Goal: Transaction & Acquisition: Purchase product/service

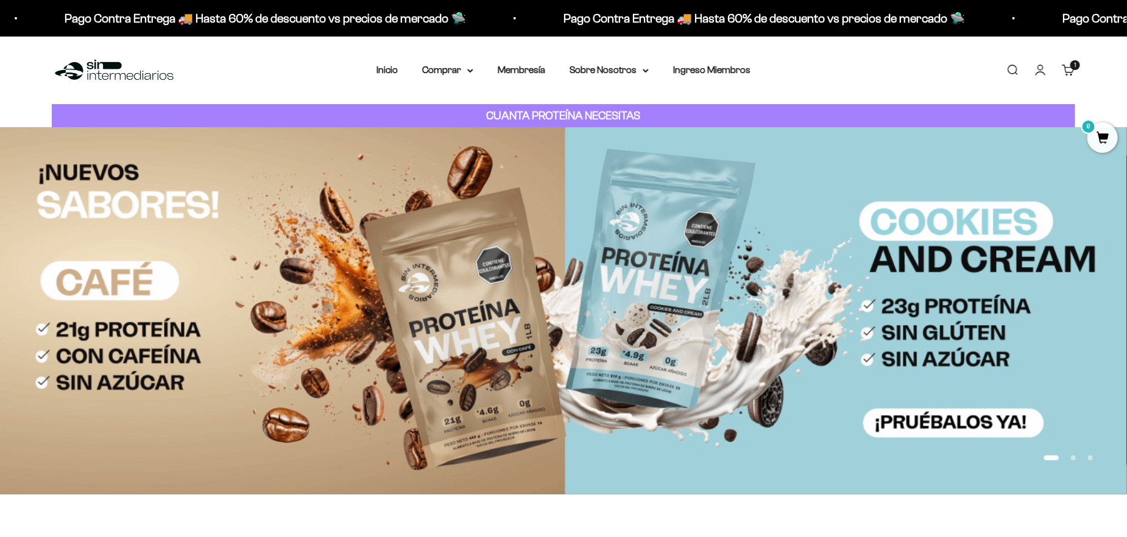
click at [1077, 65] on cart-count "1 artículo 1" at bounding box center [1075, 65] width 10 height 10
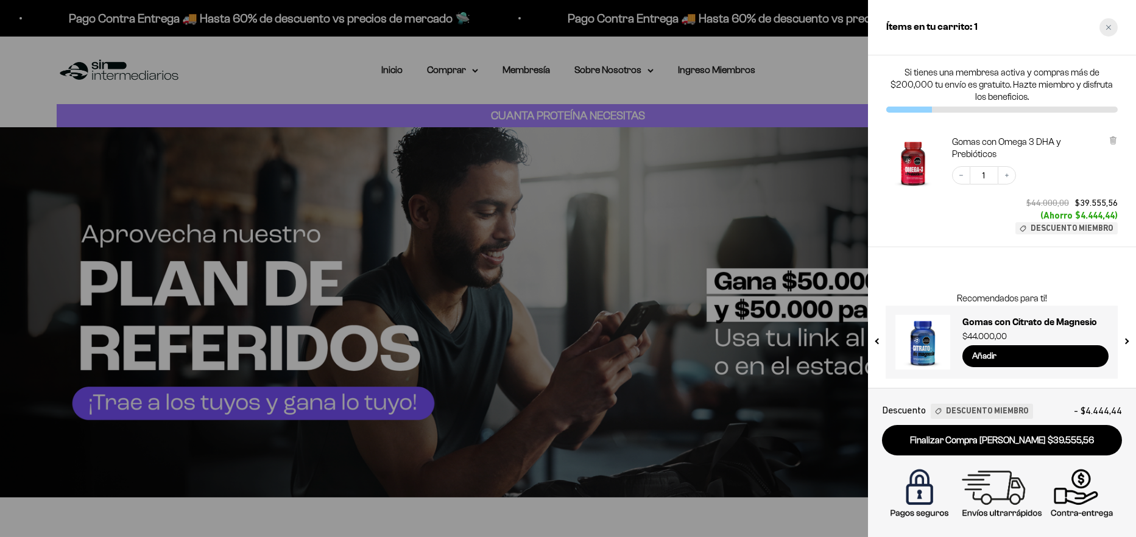
click at [1108, 29] on icon "Close cart" at bounding box center [1109, 27] width 6 height 6
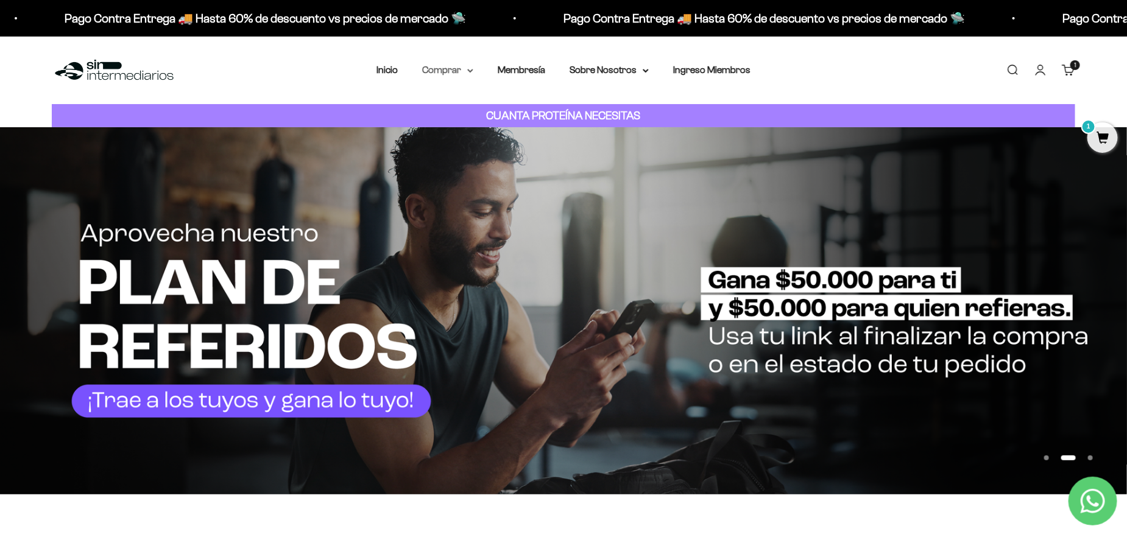
click at [458, 68] on summary "Comprar" at bounding box center [447, 70] width 51 height 16
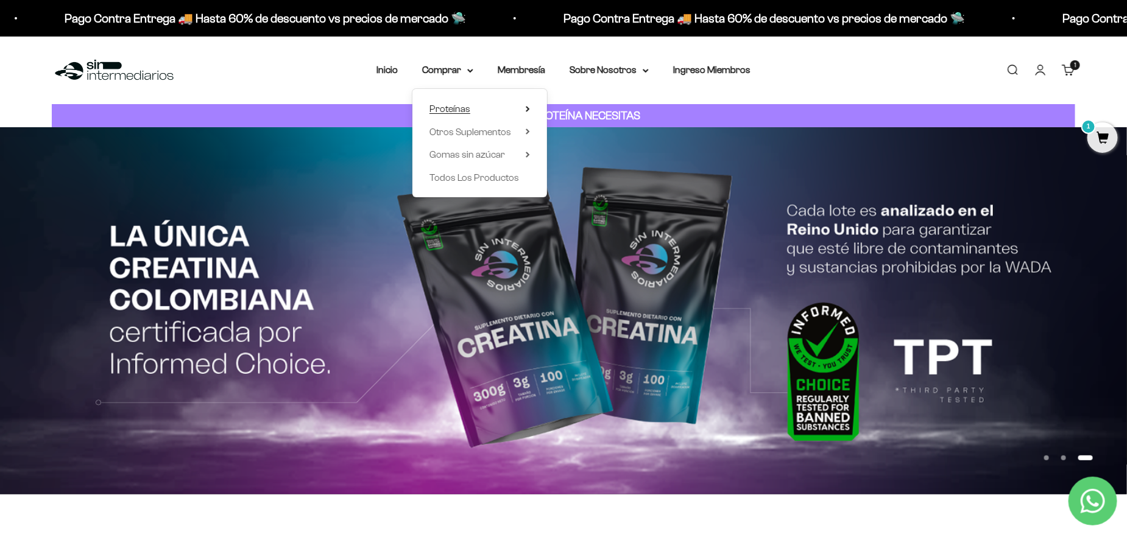
click at [436, 104] on span "Proteínas" at bounding box center [450, 109] width 41 height 10
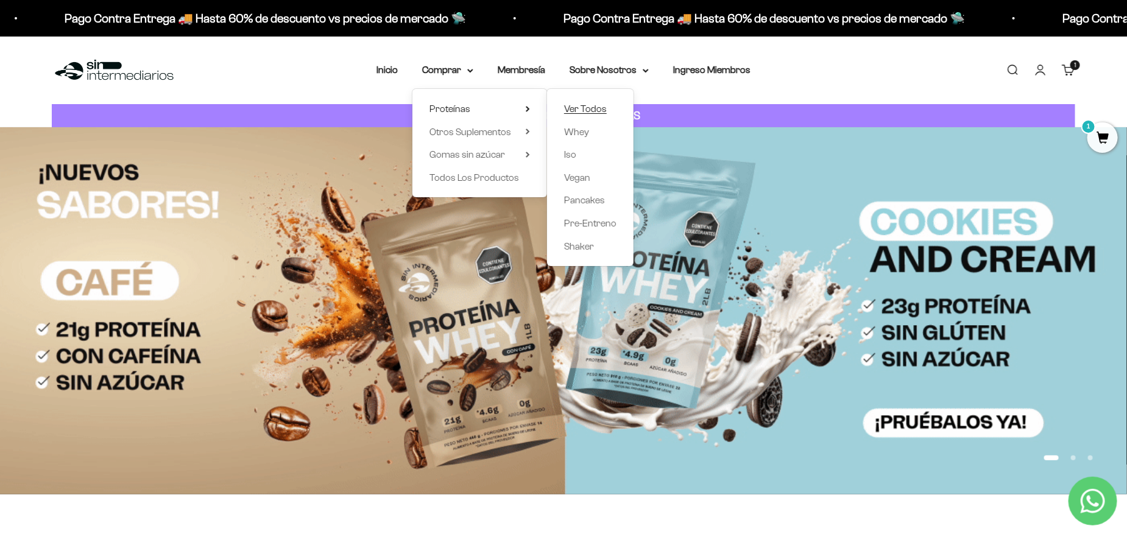
click at [588, 112] on span "Ver Todos" at bounding box center [585, 109] width 43 height 10
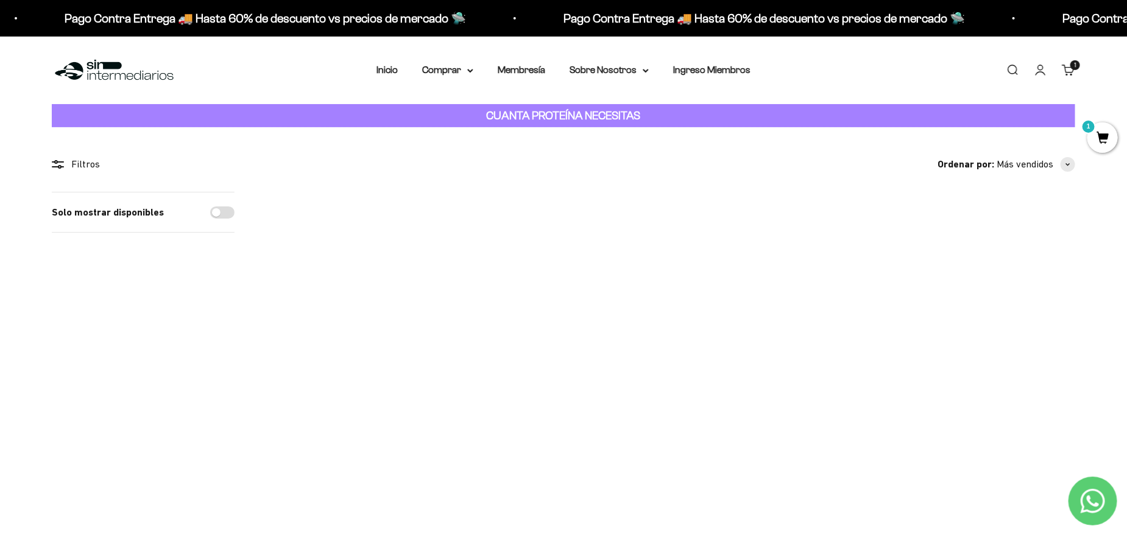
click at [670, 287] on img at bounding box center [669, 267] width 150 height 150
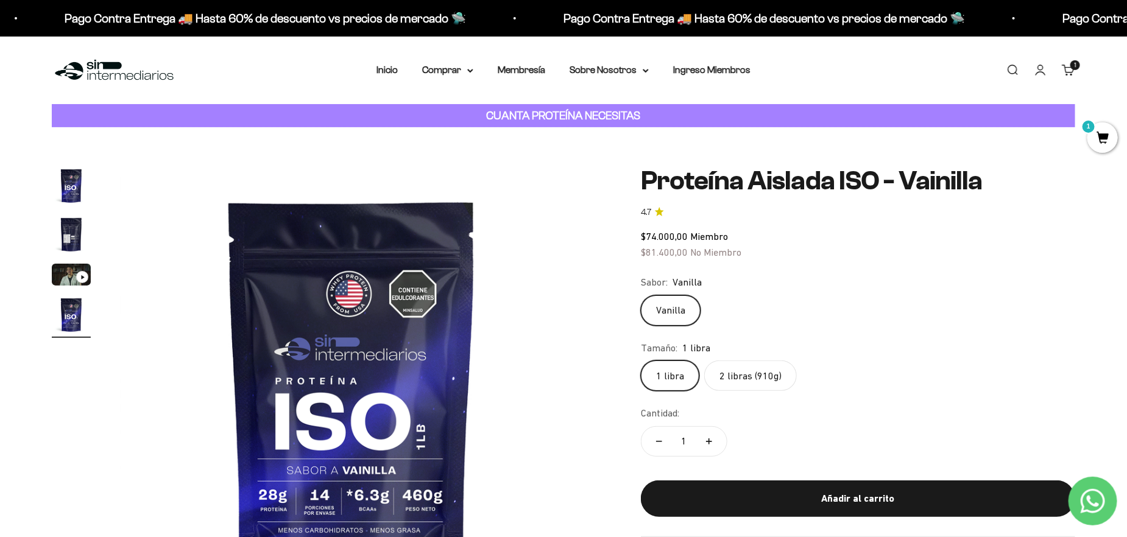
click at [759, 382] on label "2 libras (910g)" at bounding box center [750, 376] width 93 height 30
click at [641, 361] on input "2 libras (910g)" at bounding box center [640, 360] width 1 height 1
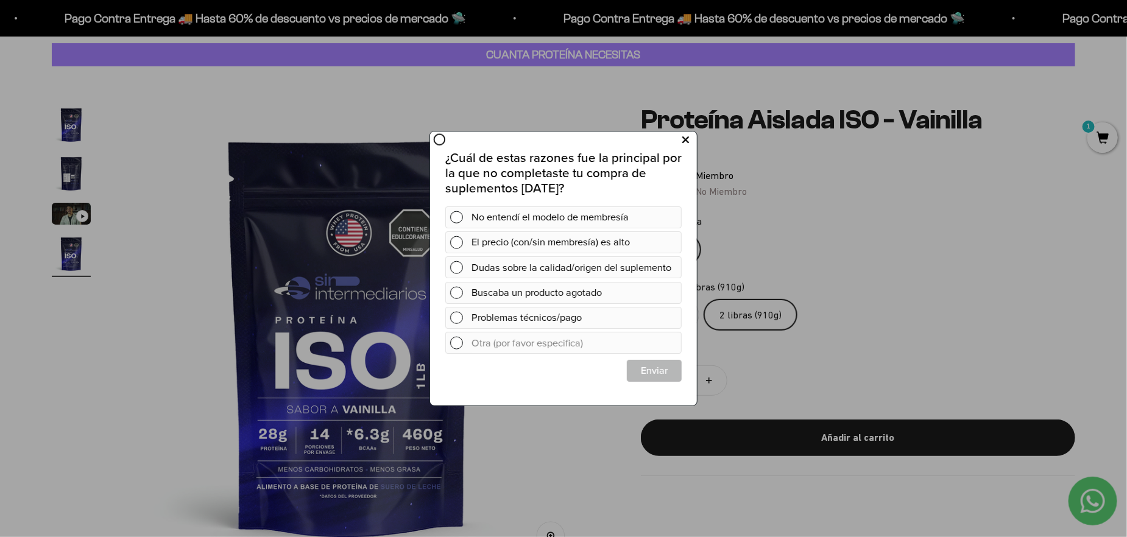
click at [677, 138] on button at bounding box center [685, 140] width 23 height 20
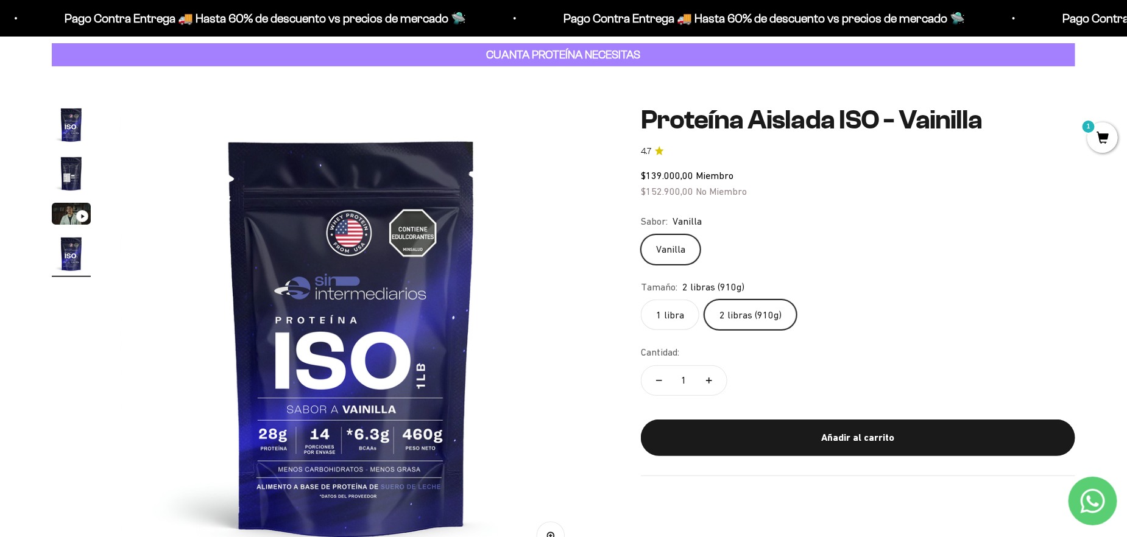
click at [1095, 140] on span "1" at bounding box center [1102, 137] width 30 height 30
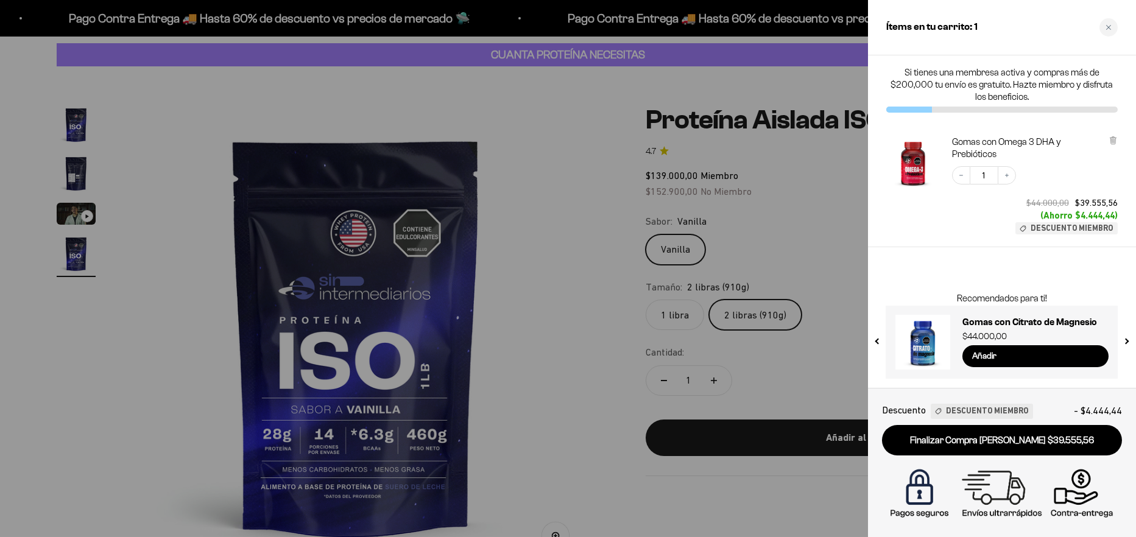
click at [625, 328] on div at bounding box center [568, 268] width 1136 height 537
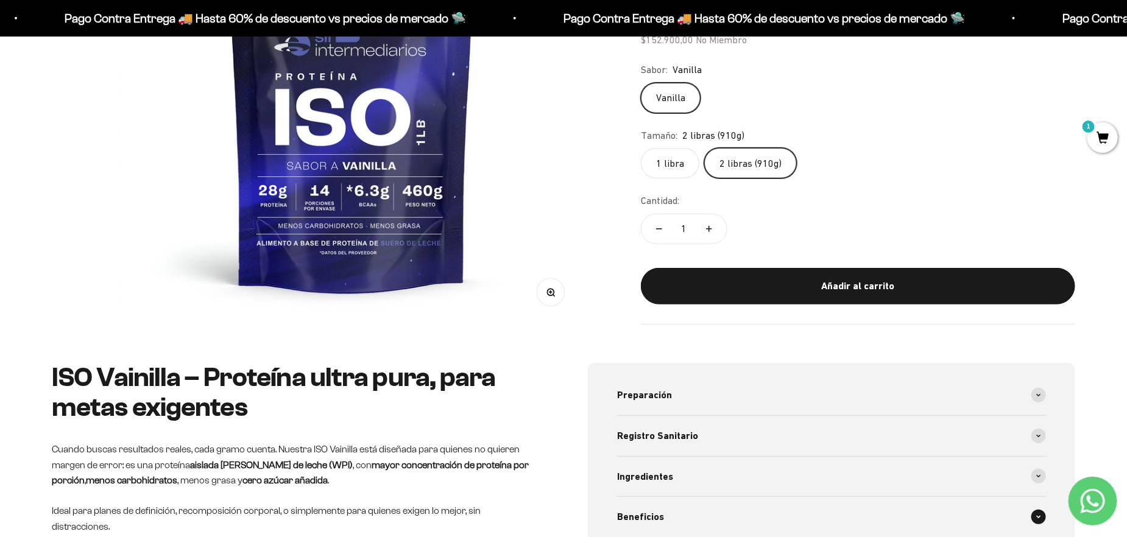
scroll to position [183, 0]
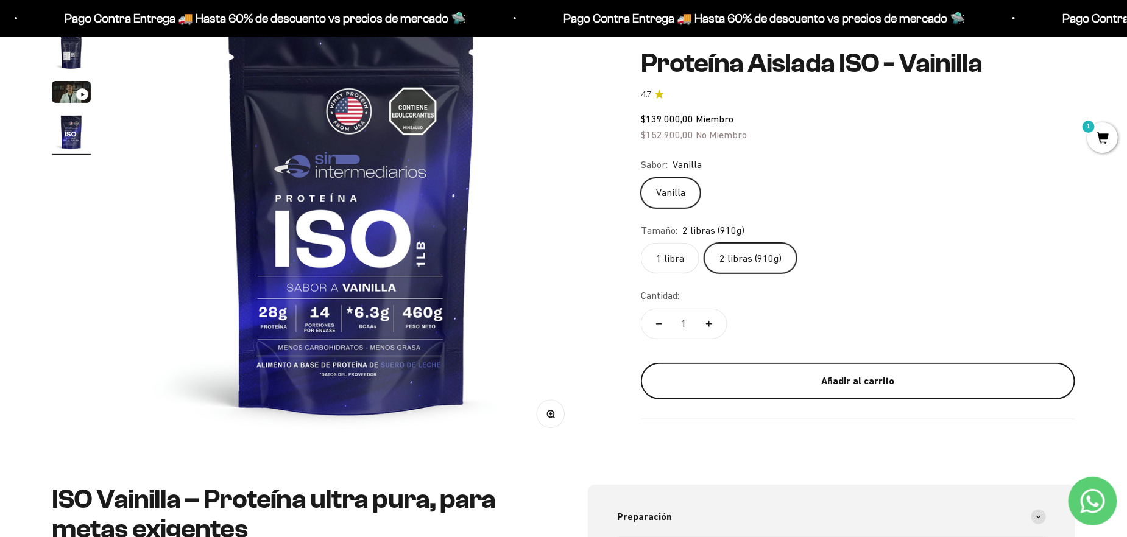
click at [833, 378] on div "Añadir al carrito" at bounding box center [858, 381] width 386 height 16
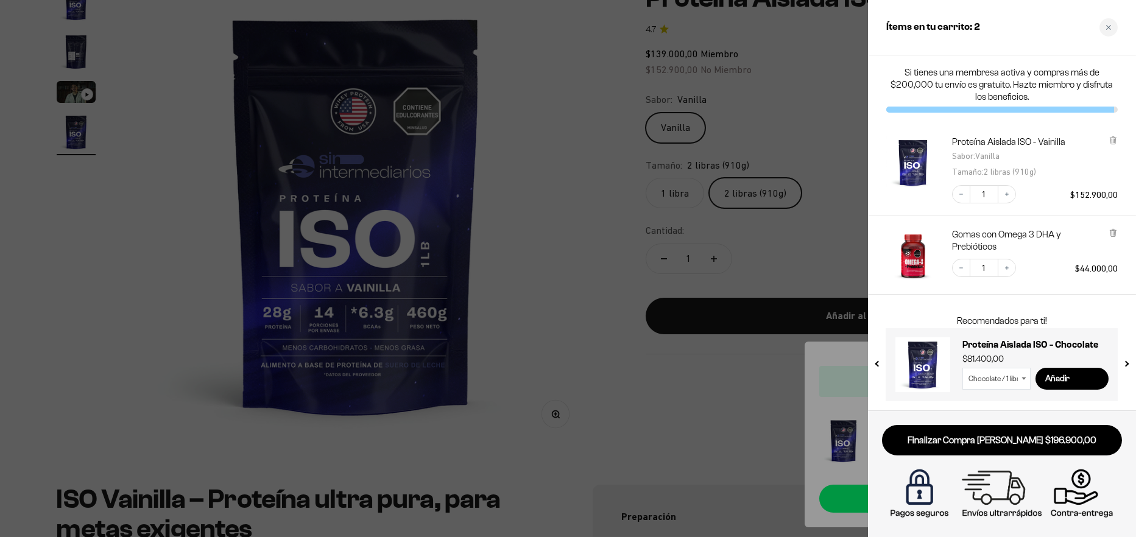
click at [595, 30] on div at bounding box center [568, 268] width 1136 height 537
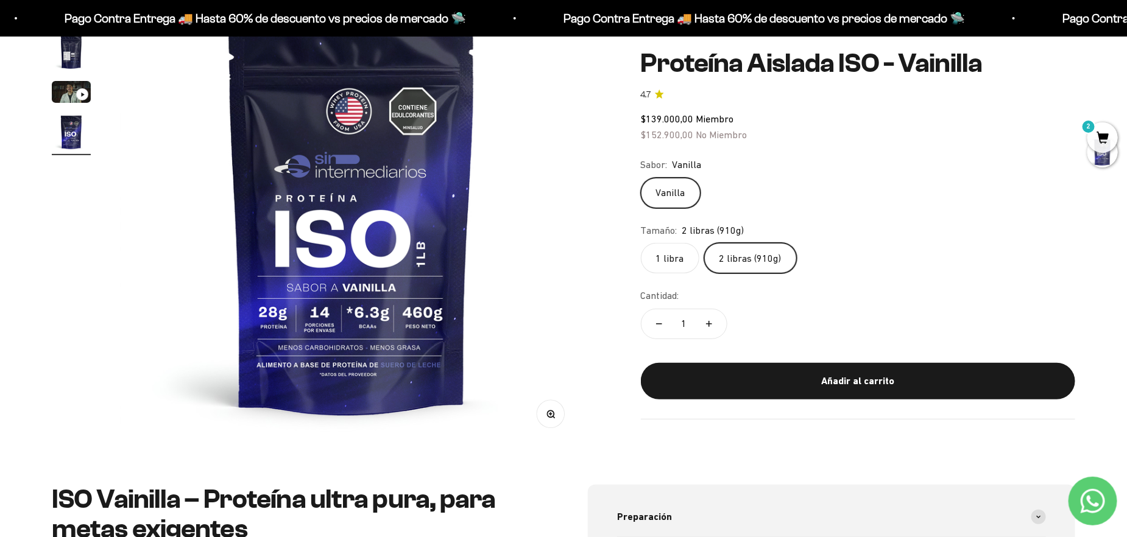
scroll to position [0, 0]
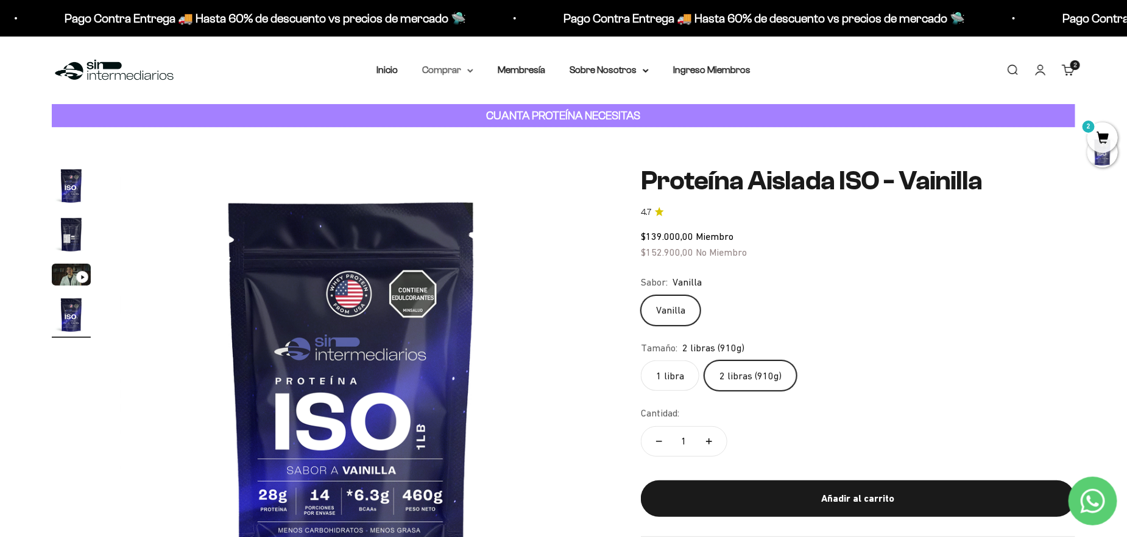
click at [437, 75] on summary "Comprar" at bounding box center [447, 70] width 51 height 16
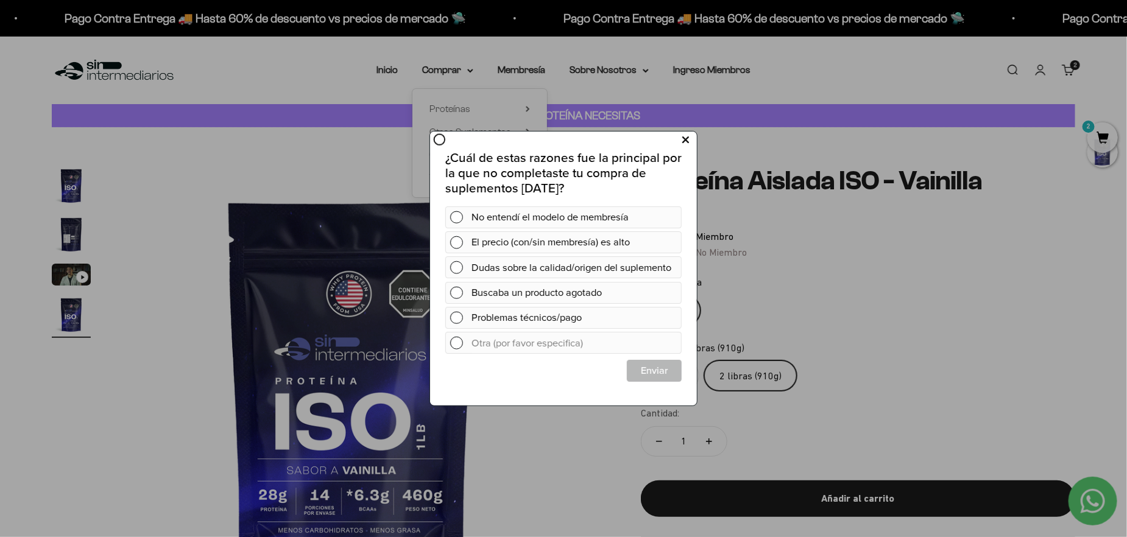
click at [682, 142] on icon at bounding box center [685, 140] width 7 height 16
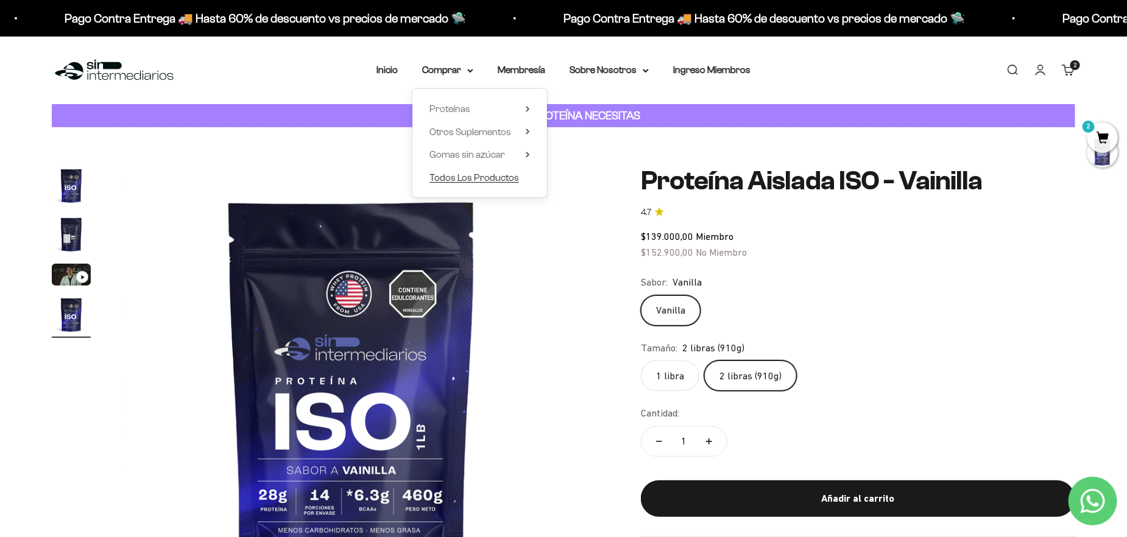
click at [465, 174] on span "Todos Los Productos" at bounding box center [475, 177] width 90 height 10
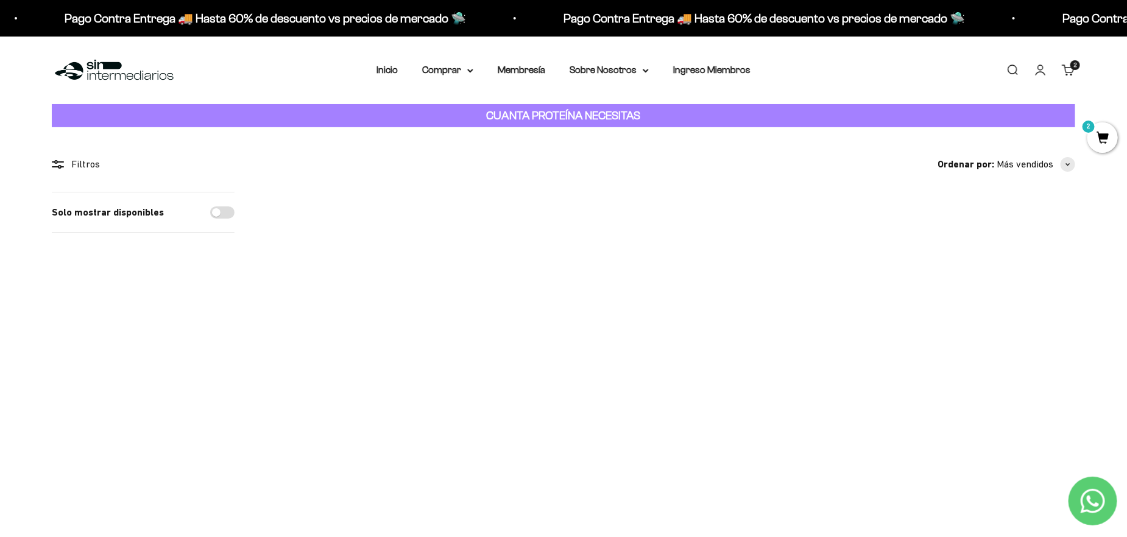
click at [341, 257] on img at bounding box center [339, 267] width 150 height 150
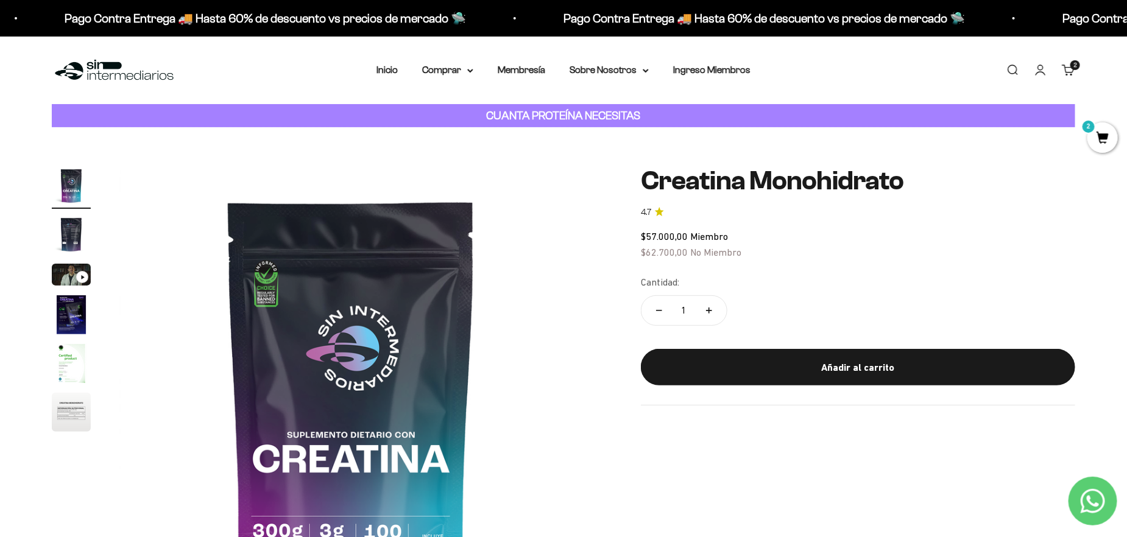
click at [700, 309] on button "Aumentar cantidad" at bounding box center [708, 310] width 35 height 29
type input "2"
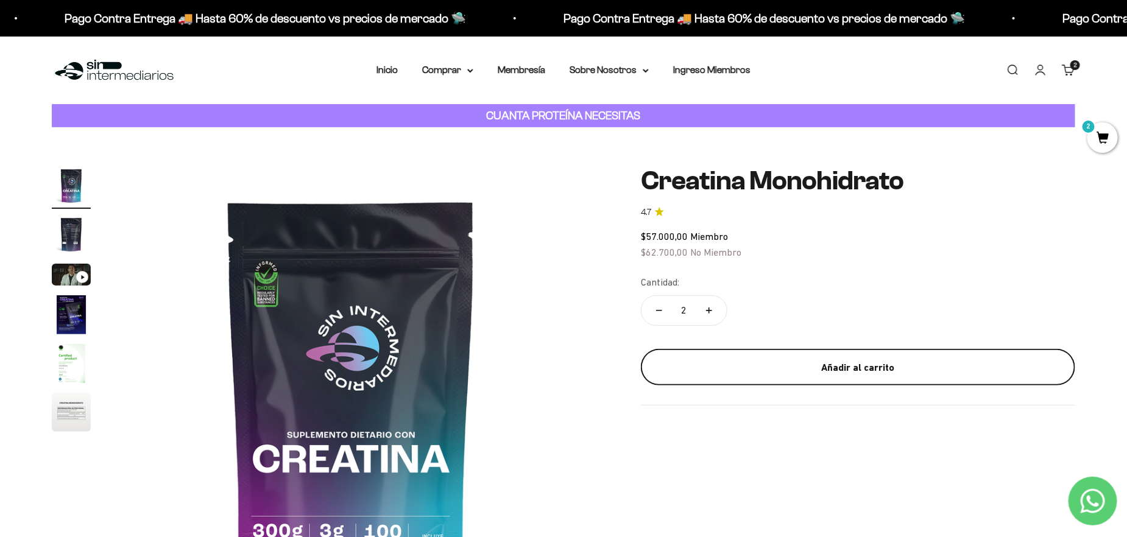
click at [812, 374] on div "Añadir al carrito" at bounding box center [858, 368] width 386 height 16
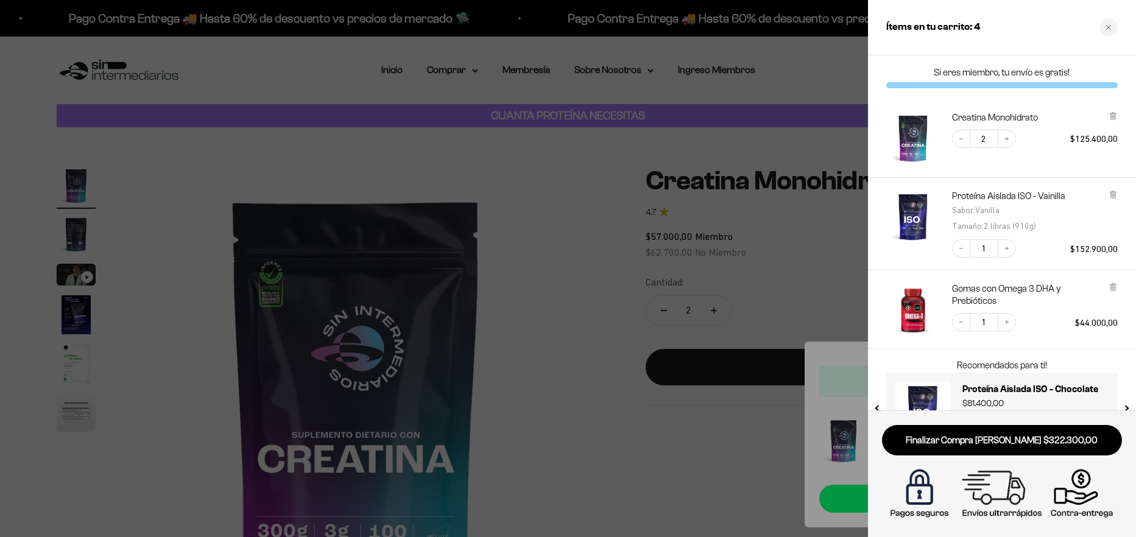
click at [620, 241] on div at bounding box center [568, 268] width 1136 height 537
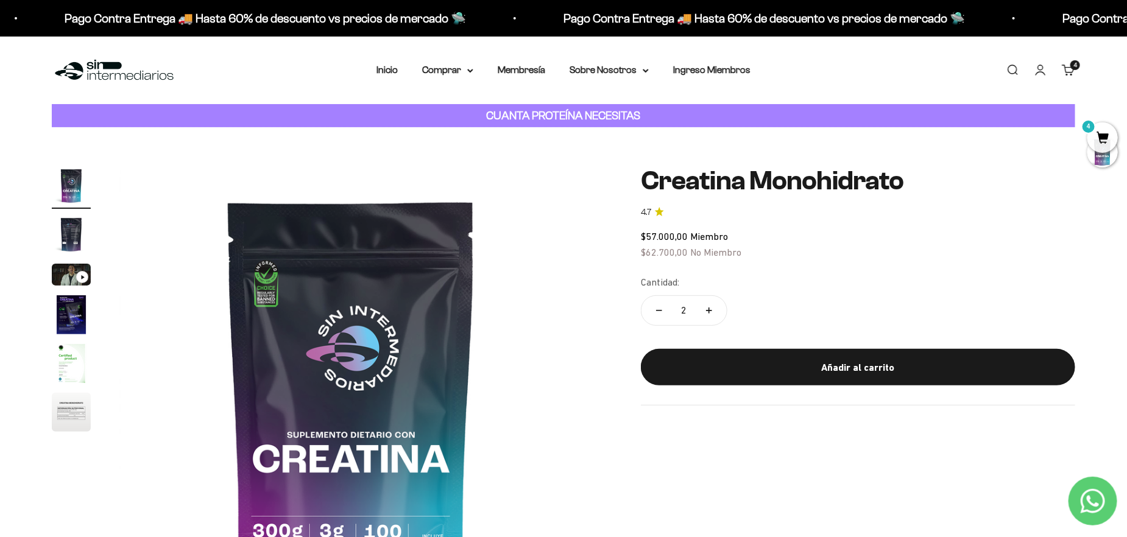
click at [1070, 71] on link "Carrito 4" at bounding box center [1068, 69] width 13 height 13
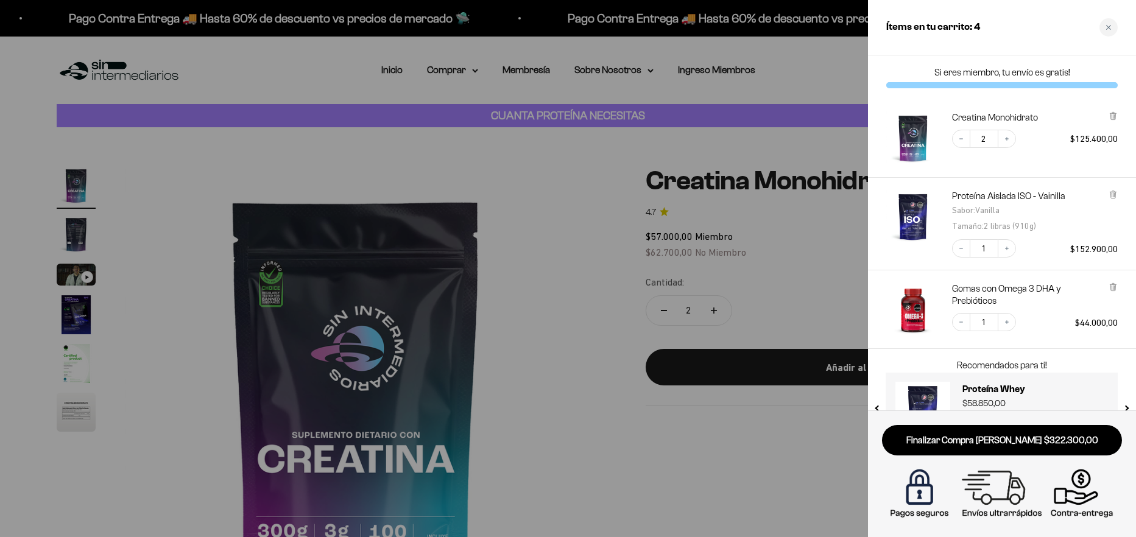
click at [513, 71] on div at bounding box center [568, 268] width 1136 height 537
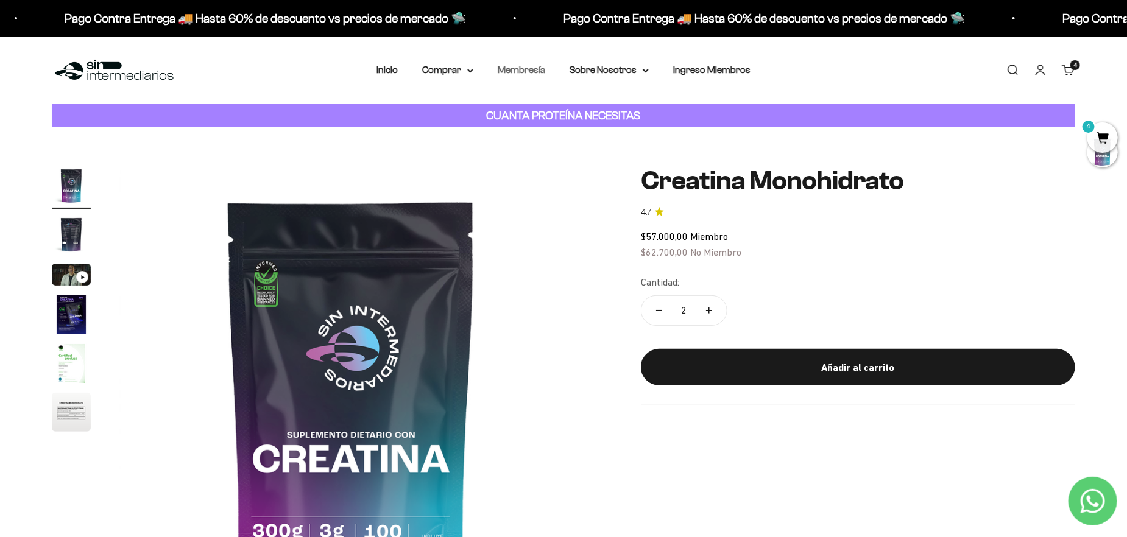
click at [539, 65] on link "Membresía" at bounding box center [522, 70] width 48 height 10
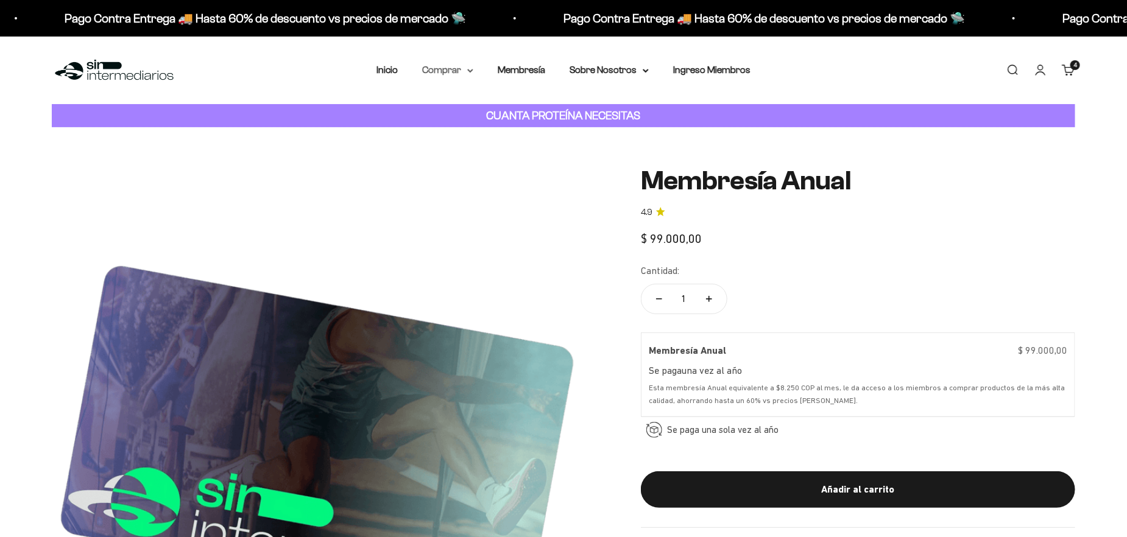
click at [447, 71] on summary "Comprar" at bounding box center [447, 70] width 51 height 16
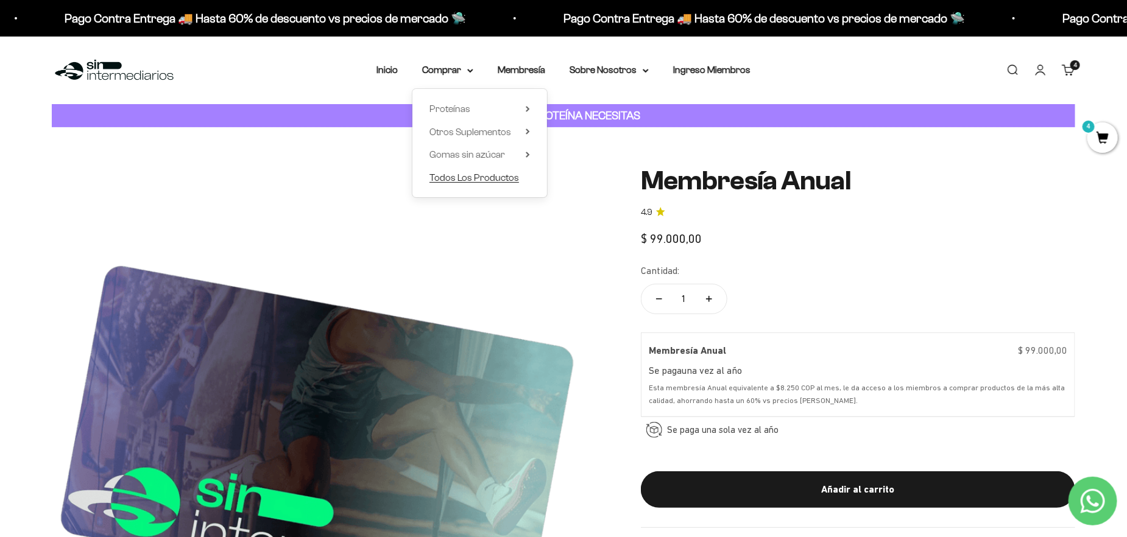
click at [464, 175] on span "Todos Los Productos" at bounding box center [475, 177] width 90 height 10
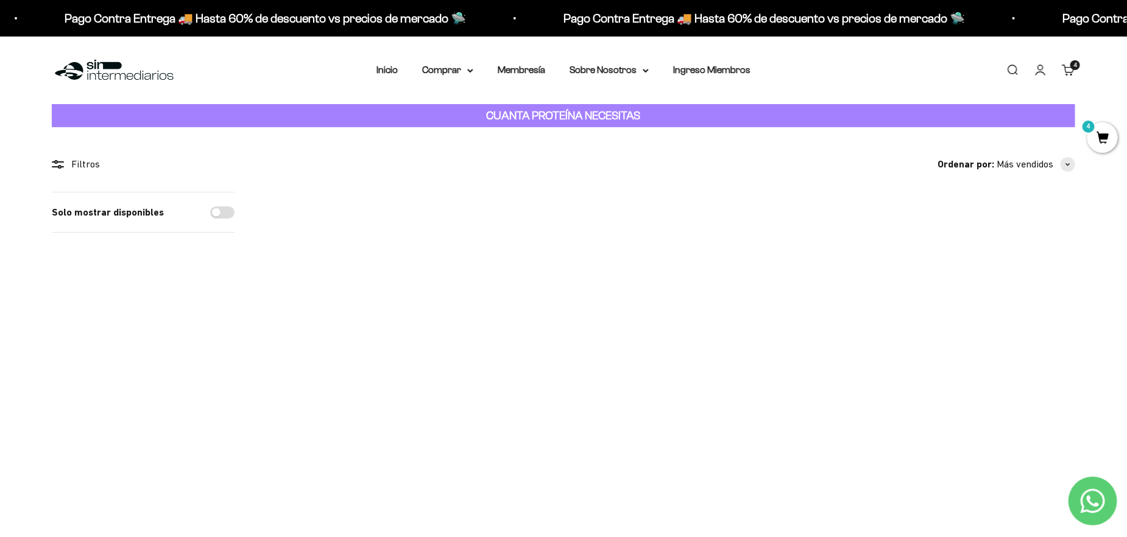
click at [1064, 68] on link "Carrito 4 artículos 4" at bounding box center [1068, 69] width 13 height 13
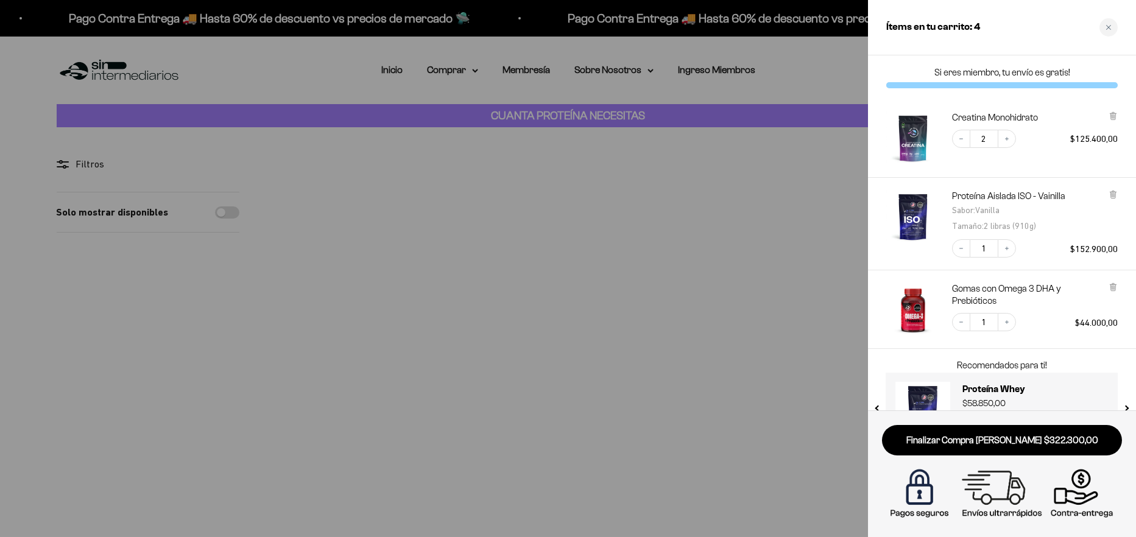
scroll to position [44, 0]
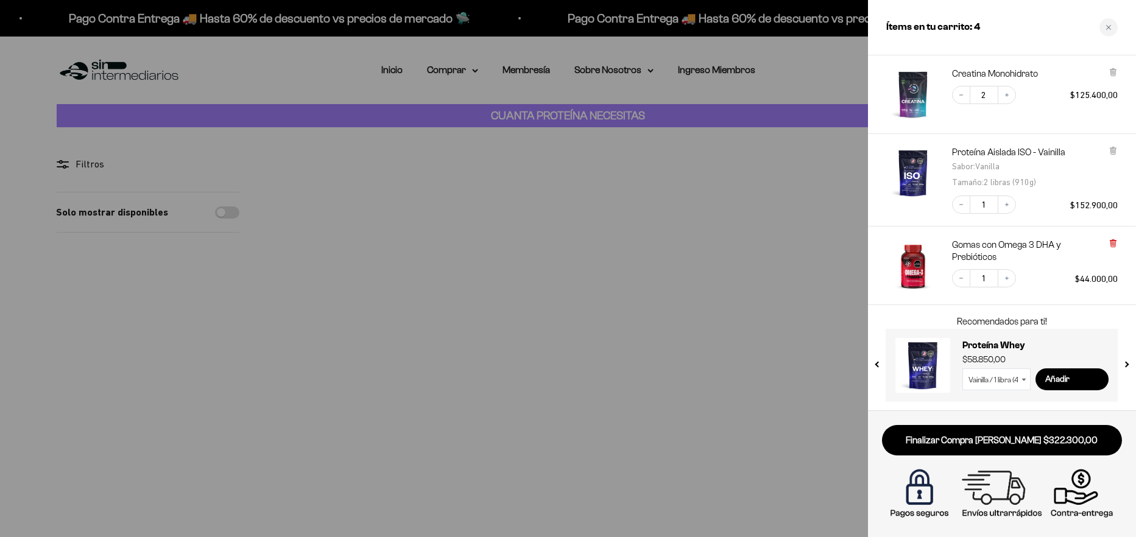
click at [1112, 240] on icon at bounding box center [1113, 243] width 2 height 6
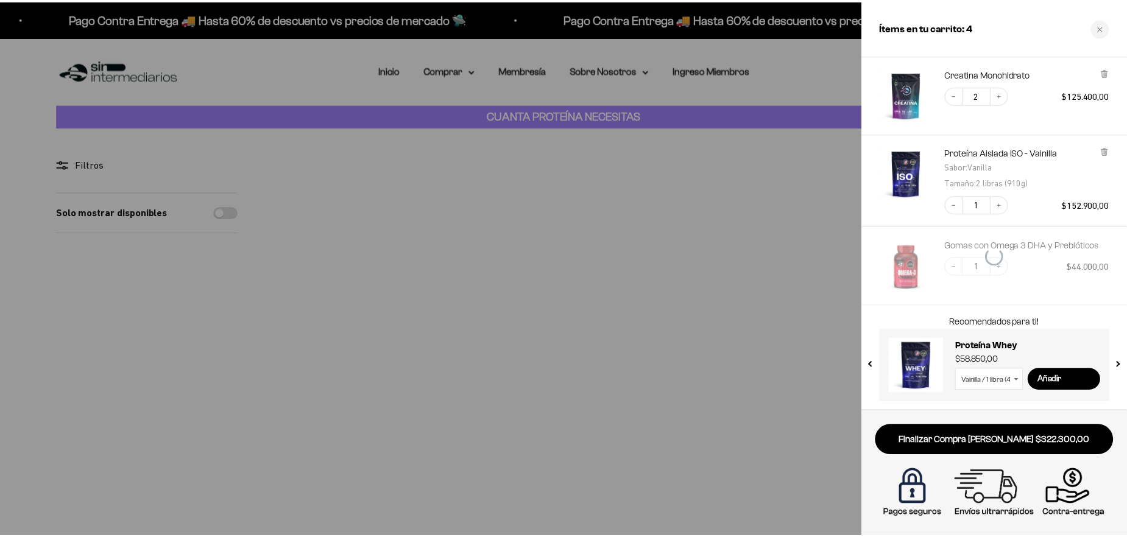
scroll to position [0, 0]
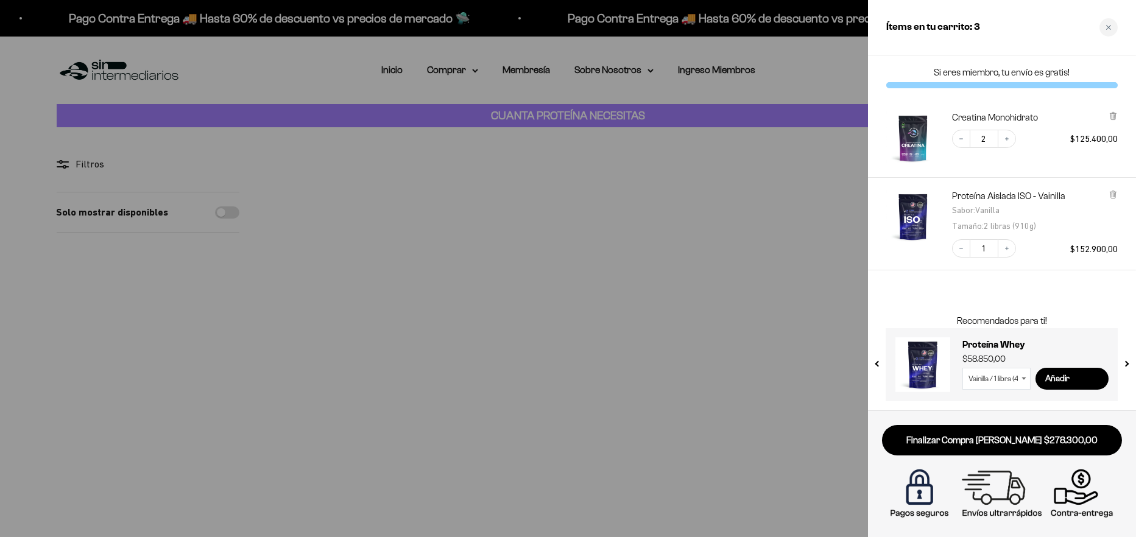
click at [726, 138] on div at bounding box center [568, 268] width 1136 height 537
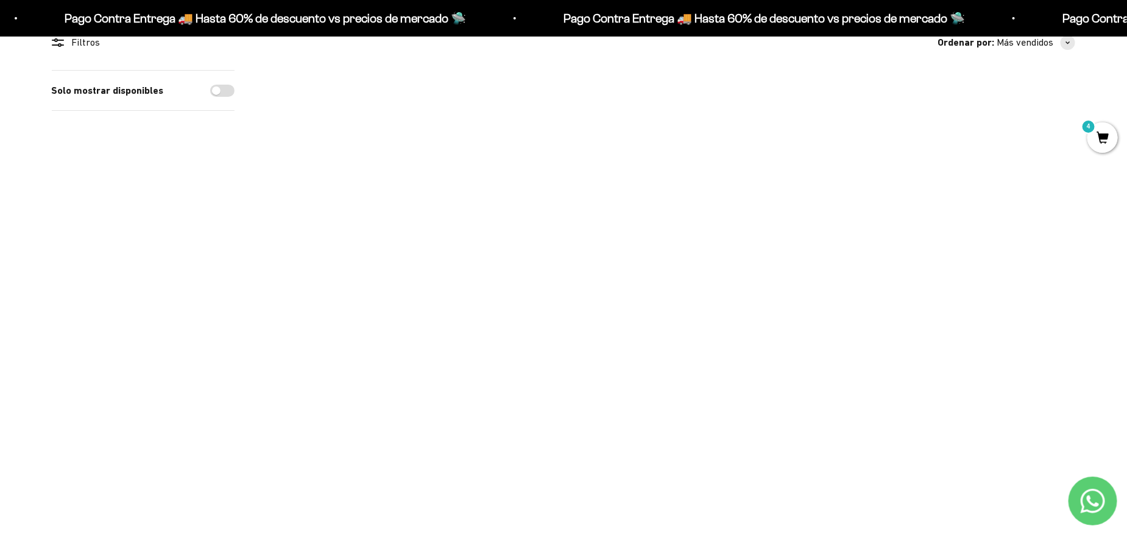
scroll to position [244, 0]
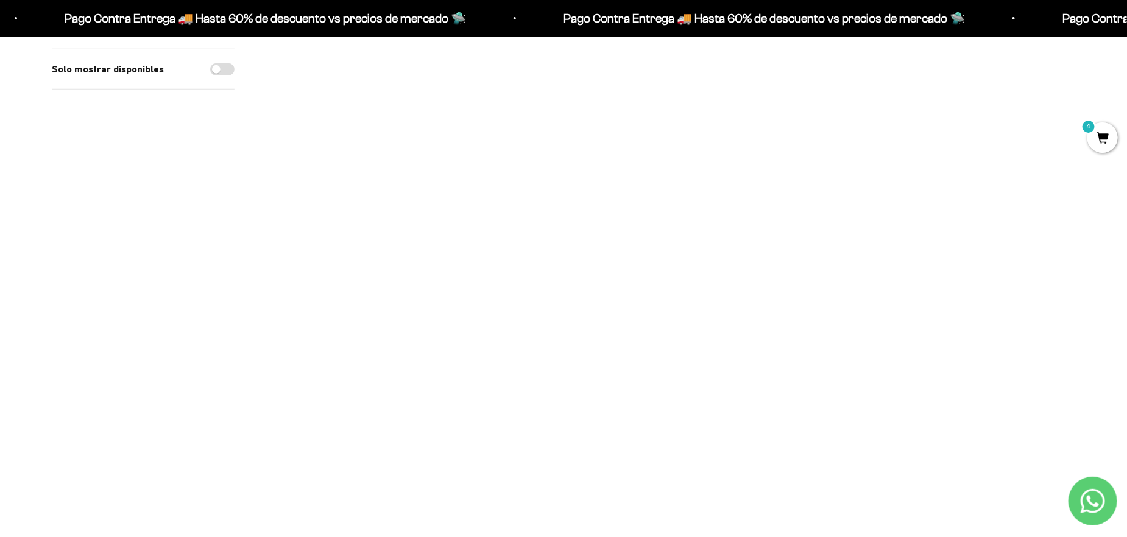
click at [344, 302] on img at bounding box center [339, 297] width 150 height 150
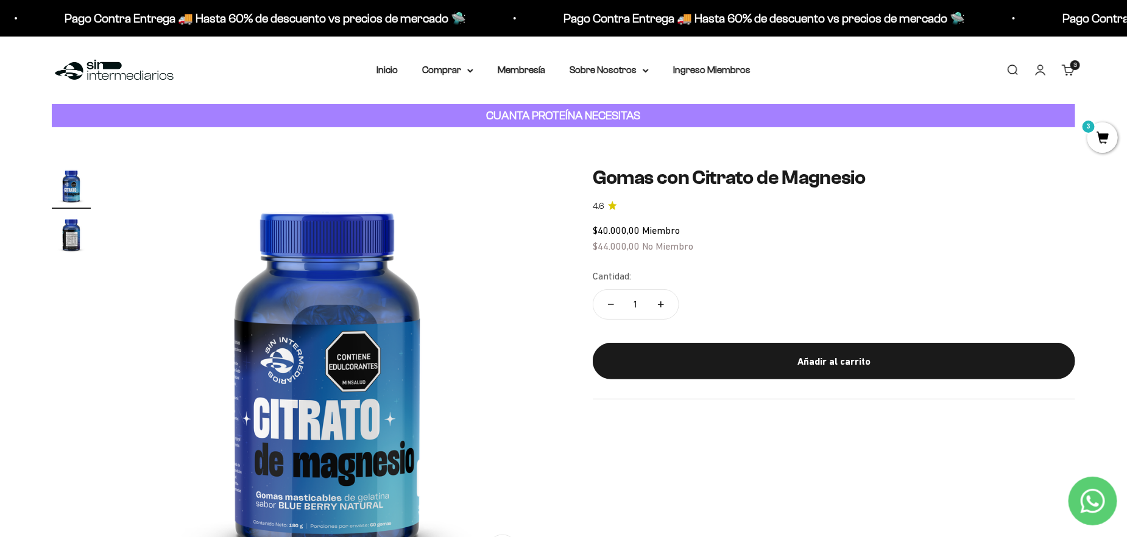
click at [1066, 72] on link "Carrito 3 artículos 3" at bounding box center [1068, 69] width 13 height 13
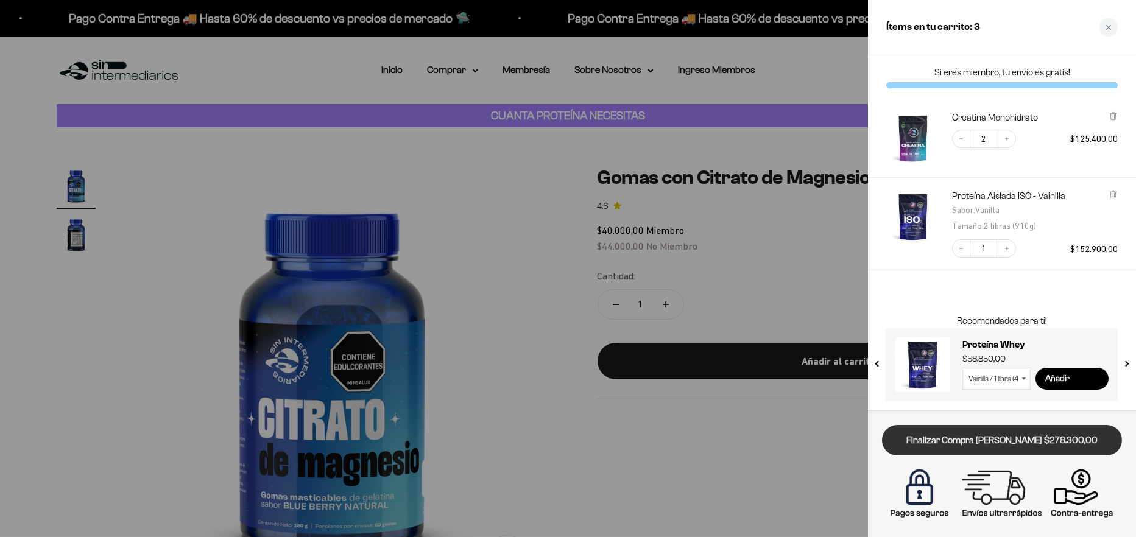
click at [968, 434] on link "Finalizar Compra [PERSON_NAME] $278.300,00" at bounding box center [1002, 440] width 240 height 31
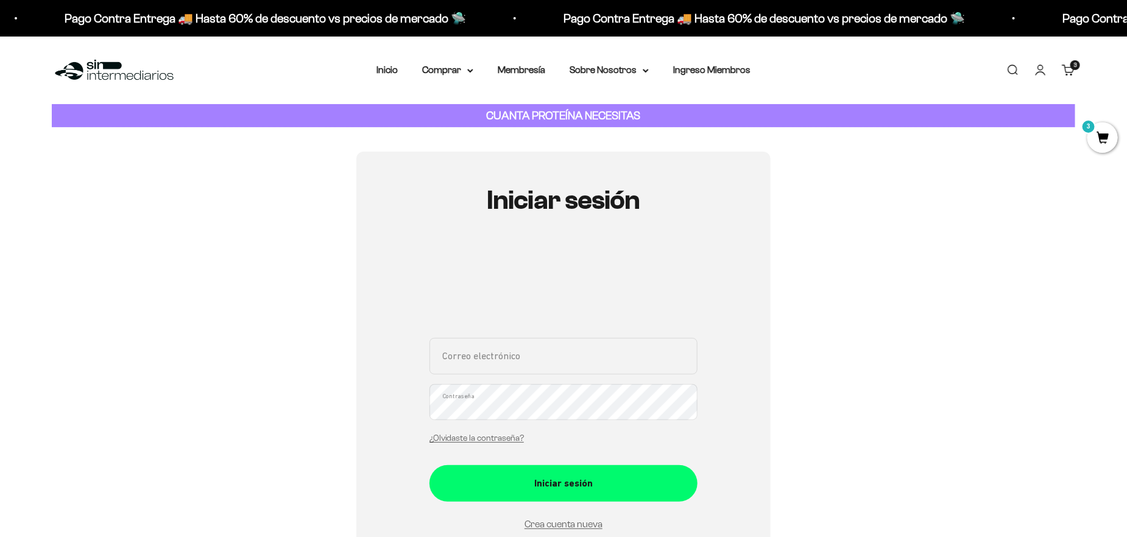
click at [486, 357] on input "Correo electrónico" at bounding box center [564, 356] width 268 height 37
type input "[EMAIL_ADDRESS][DOMAIN_NAME]"
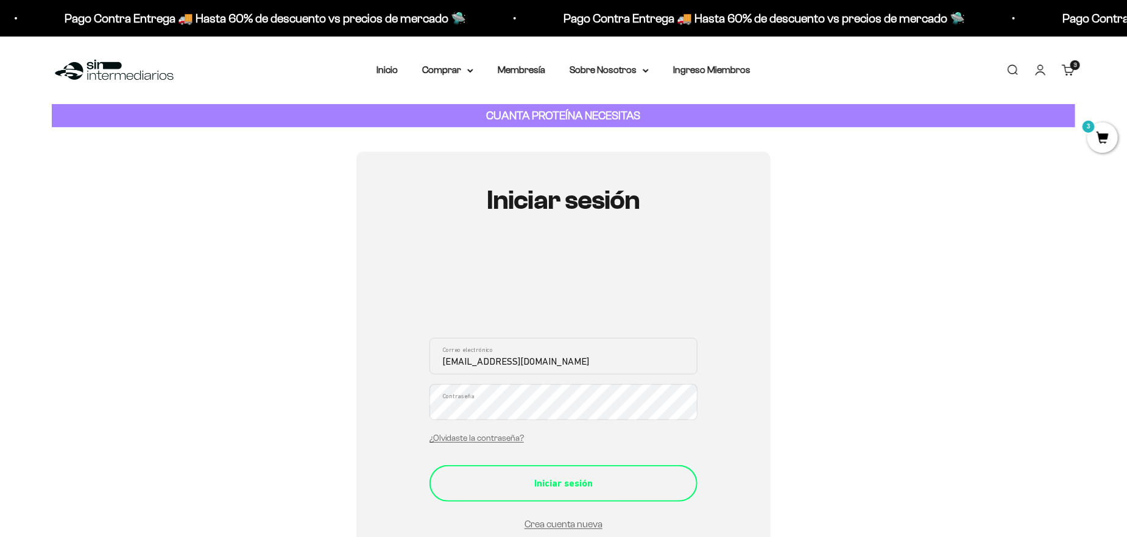
click at [574, 487] on div "Iniciar sesión" at bounding box center [563, 484] width 219 height 16
